Goal: Information Seeking & Learning: Learn about a topic

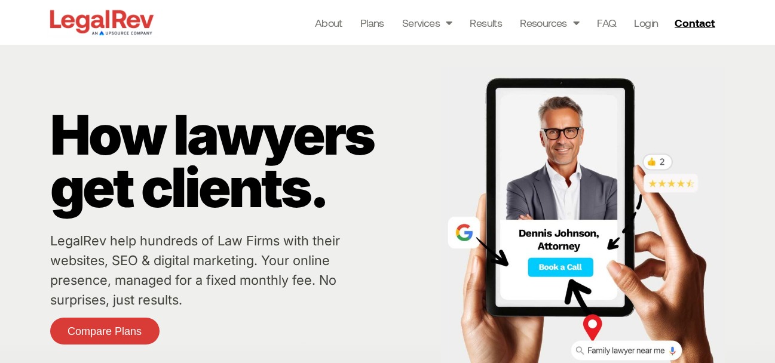
click at [96, 236] on link "LegalRev help hundreds of Law Firms with their websites, SEO & digital marketin…" at bounding box center [195, 270] width 290 height 75
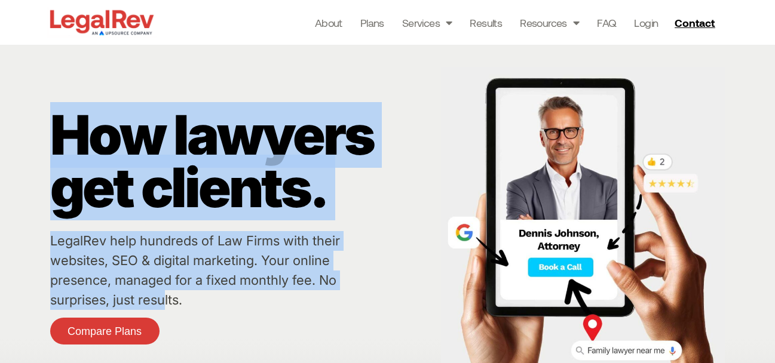
click at [167, 305] on div "How lawyers get clients. LegalRev help hundreds of Law Firms with their website…" at bounding box center [387, 226] width 775 height 363
click at [416, 228] on div "How lawyers get clients." at bounding box center [242, 170] width 385 height 122
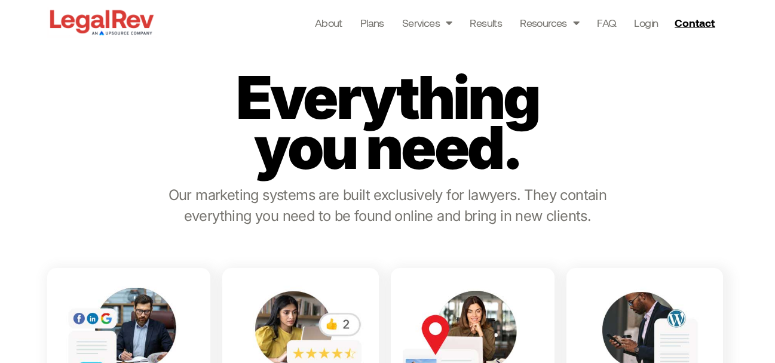
scroll to position [478, 0]
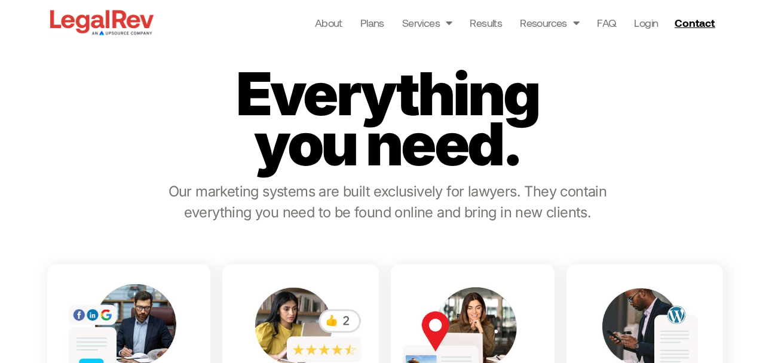
click at [179, 195] on p "Our marketing systems are built exclusively for lawyers. They contain everythin…" at bounding box center [387, 202] width 451 height 42
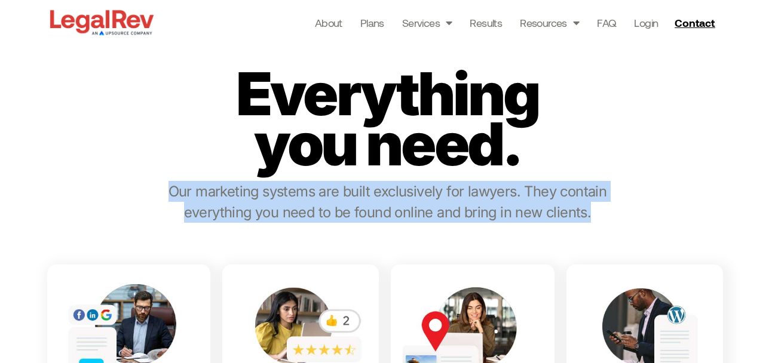
click at [179, 195] on p "Our marketing systems are built exclusively for lawyers. They contain everythin…" at bounding box center [387, 202] width 451 height 42
copy div "Our marketing systems are built exclusively for lawyers. They contain everythin…"
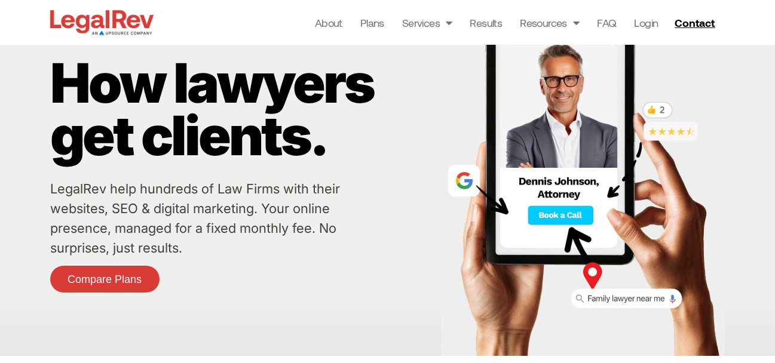
scroll to position [0, 0]
